Goal: Task Accomplishment & Management: Manage account settings

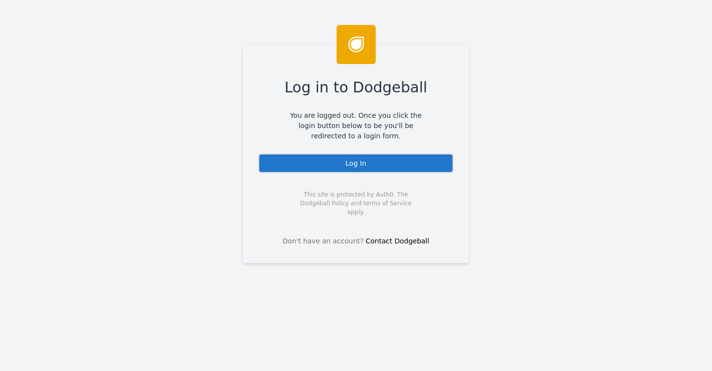
click at [356, 164] on div "Log In" at bounding box center [355, 164] width 195 height 20
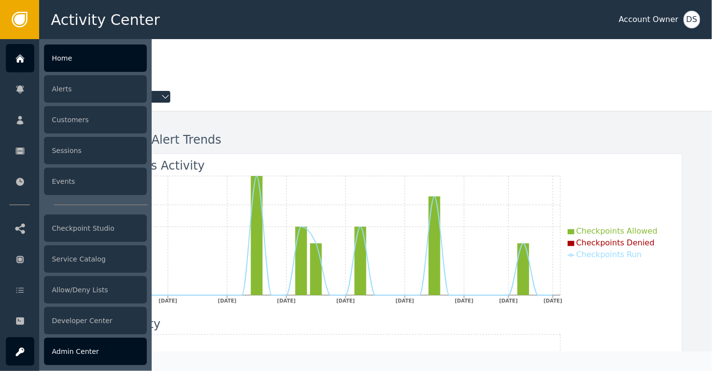
click at [72, 343] on div "Admin Center" at bounding box center [95, 351] width 103 height 27
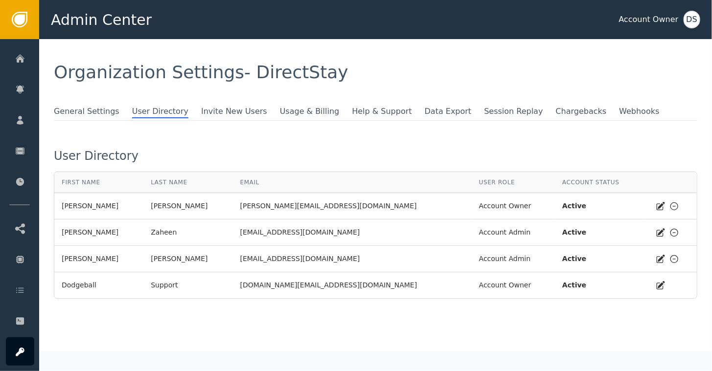
click at [670, 231] on icon at bounding box center [675, 233] width 10 height 10
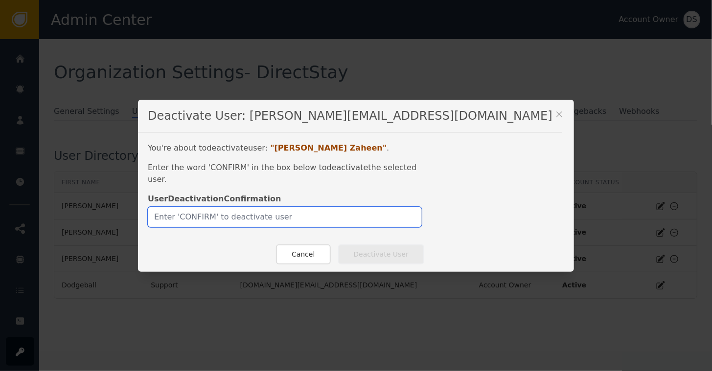
click at [369, 215] on input "text" at bounding box center [285, 217] width 274 height 21
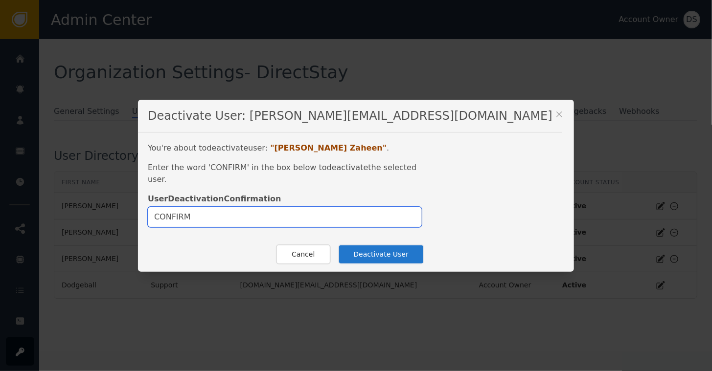
type input "CONFIRM"
click at [390, 248] on button "Deactivate User" at bounding box center [381, 255] width 86 height 20
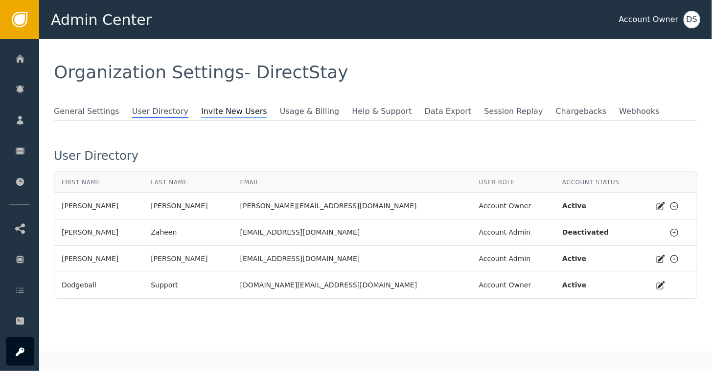
click at [203, 113] on span "Invite New Users" at bounding box center [234, 112] width 66 height 13
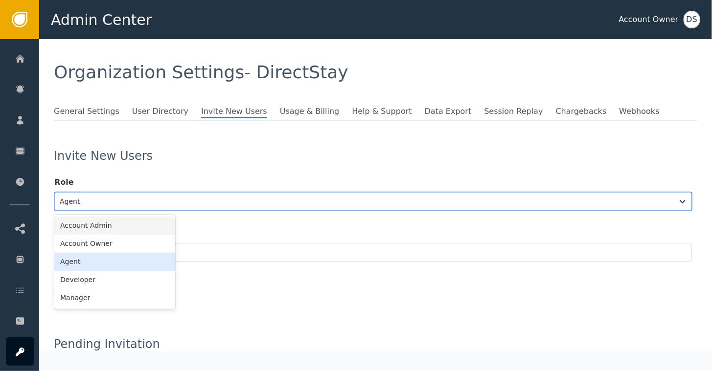
scroll to position [18, 0]
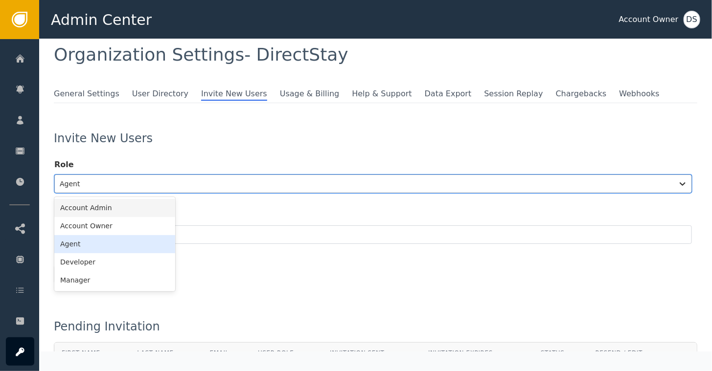
click at [98, 193] on div "6 results available. Use Up and Down to choose options, press Enter to select t…" at bounding box center [373, 184] width 638 height 19
click at [94, 208] on div "Account Admin" at bounding box center [114, 208] width 121 height 18
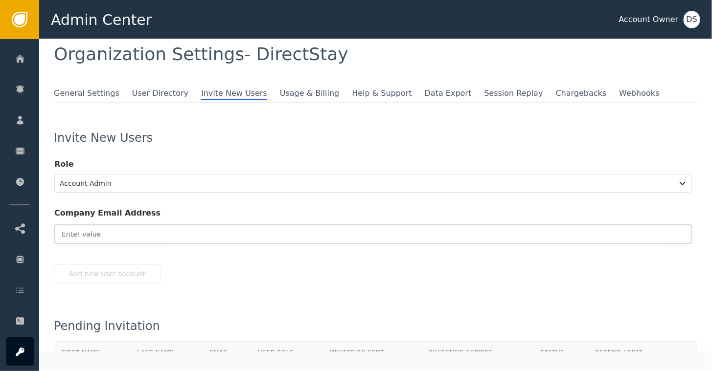
click at [95, 233] on input "email" at bounding box center [373, 234] width 638 height 19
paste input "[EMAIL_ADDRESS][DOMAIN_NAME]"
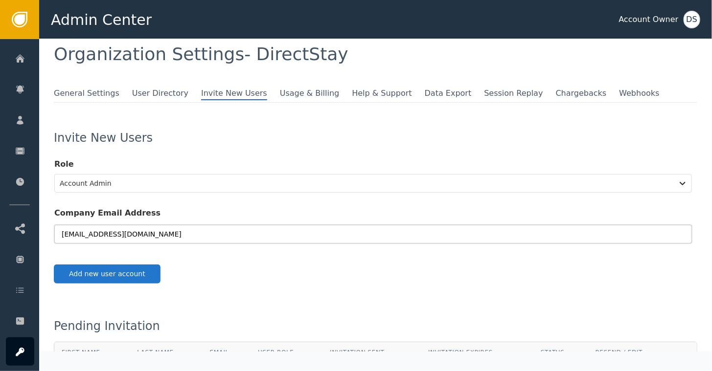
click at [62, 233] on input "[EMAIL_ADDRESS][DOMAIN_NAME]" at bounding box center [373, 234] width 638 height 19
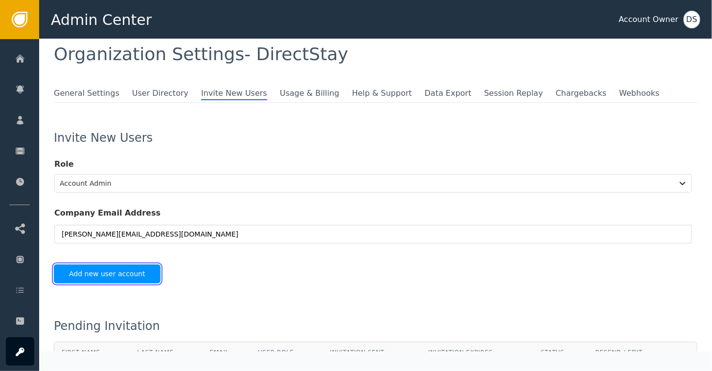
click at [110, 275] on button "Add new user account" at bounding box center [107, 274] width 107 height 19
type input "[PERSON_NAME][EMAIL_ADDRESS][DOMAIN_NAME]"
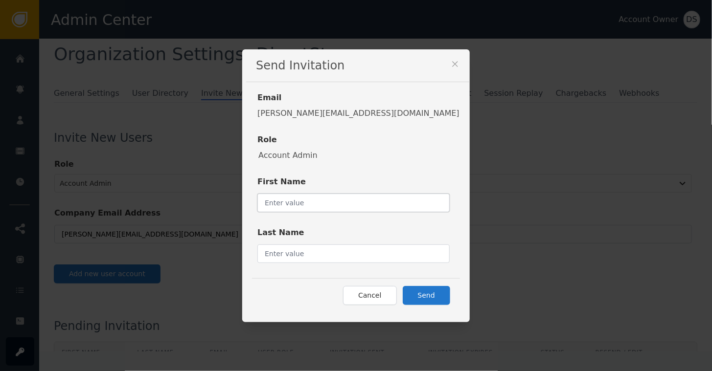
click at [318, 205] on input "text" at bounding box center [353, 203] width 192 height 19
type input "[PERSON_NAME]"
click at [361, 257] on input "text" at bounding box center [353, 254] width 192 height 19
type input "AoxApps"
click at [403, 295] on button "Send" at bounding box center [426, 295] width 47 height 19
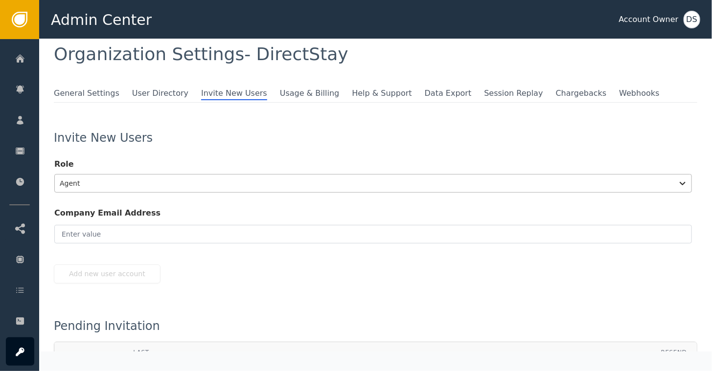
click at [309, 192] on div "Agent" at bounding box center [364, 184] width 619 height 18
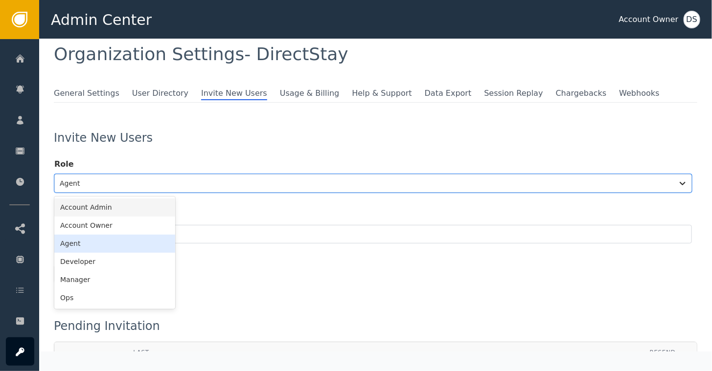
click at [91, 208] on div "Account Admin" at bounding box center [114, 208] width 121 height 18
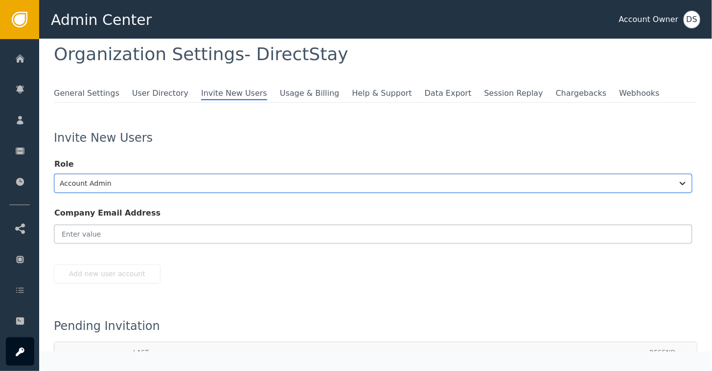
click at [139, 239] on input "email" at bounding box center [373, 234] width 638 height 19
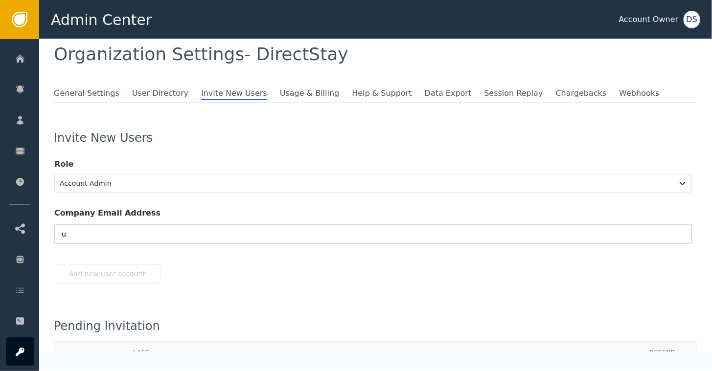
paste input "[EMAIL_ADDRESS][DOMAIN_NAME]"
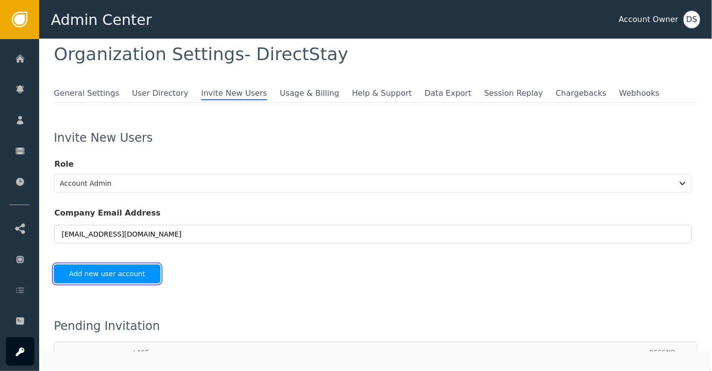
click at [97, 274] on button "Add new user account" at bounding box center [107, 274] width 107 height 19
type input "[EMAIL_ADDRESS][DOMAIN_NAME]"
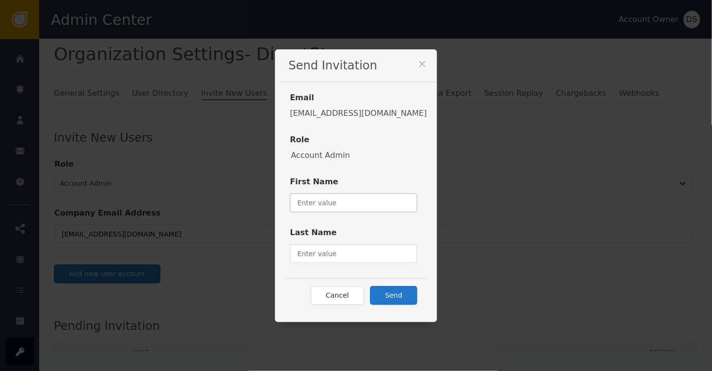
click at [314, 201] on input "text" at bounding box center [353, 203] width 127 height 19
type input "[DEMOGRAPHIC_DATA]"
click at [364, 253] on input "text" at bounding box center [353, 254] width 127 height 19
type input "Upwork"
click at [385, 294] on button "Send" at bounding box center [393, 295] width 47 height 19
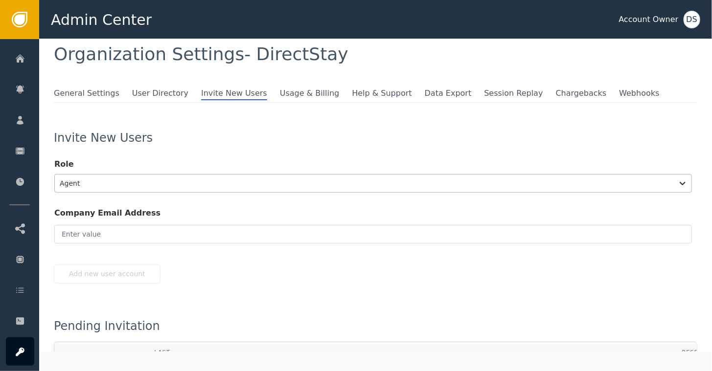
click at [222, 186] on div at bounding box center [364, 184] width 609 height 14
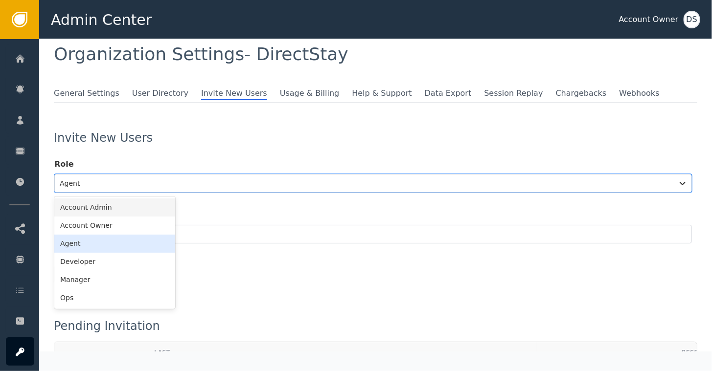
click at [94, 210] on div "Account Admin" at bounding box center [114, 208] width 121 height 18
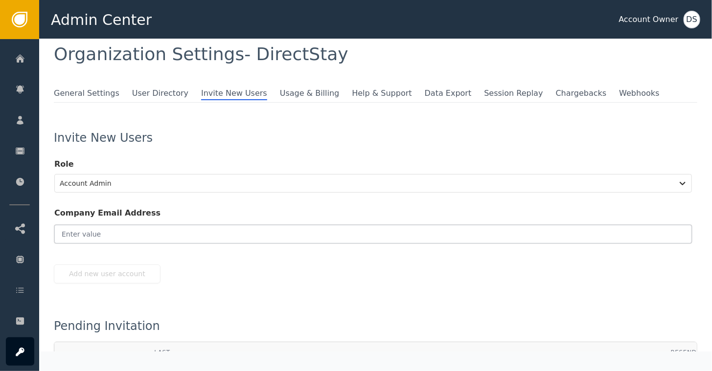
click at [99, 233] on input "email" at bounding box center [373, 234] width 638 height 19
paste input "[EMAIL_ADDRESS][DOMAIN_NAME]"
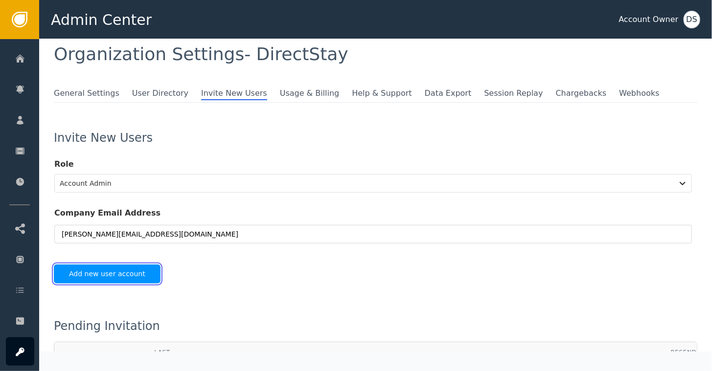
click at [94, 276] on button "Add new user account" at bounding box center [107, 274] width 107 height 19
type input "[PERSON_NAME][EMAIL_ADDRESS][DOMAIN_NAME]"
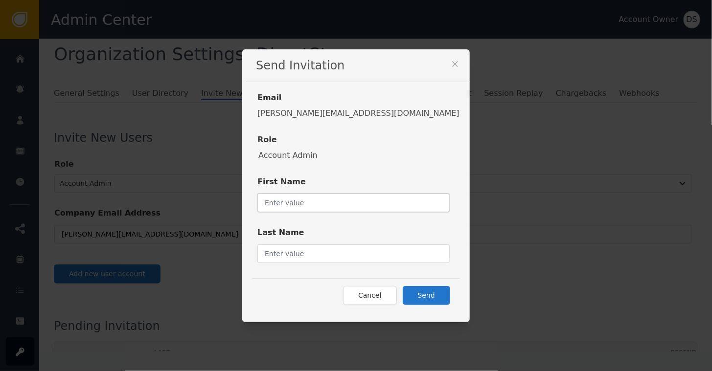
click at [331, 203] on input "text" at bounding box center [353, 203] width 192 height 19
type input "[PERSON_NAME]"
type input "AoxApps"
click at [403, 290] on button "Send" at bounding box center [426, 295] width 47 height 19
